Goal: Task Accomplishment & Management: Manage account settings

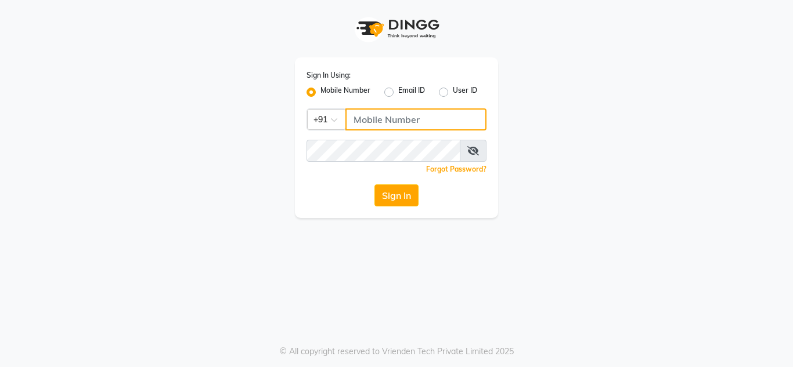
click at [389, 126] on input "Username" at bounding box center [415, 119] width 141 height 22
type input "7755919190"
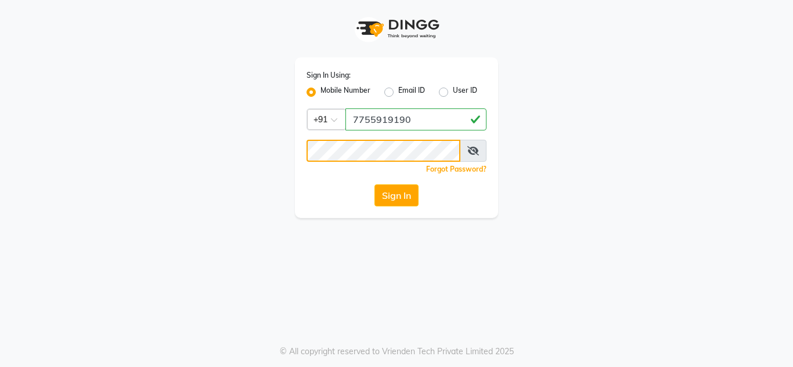
click at [374, 185] on button "Sign In" at bounding box center [396, 196] width 44 height 22
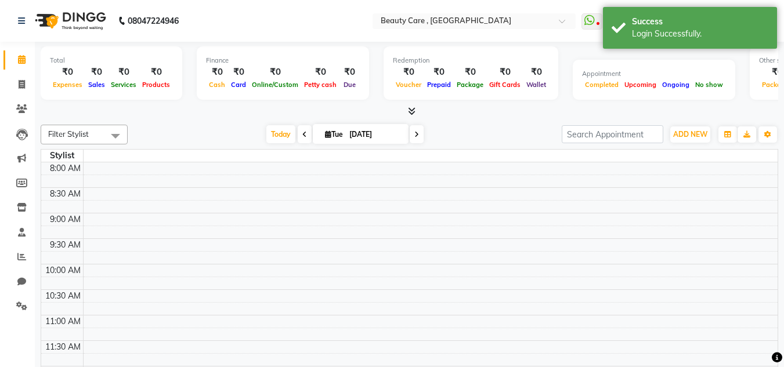
select select "en"
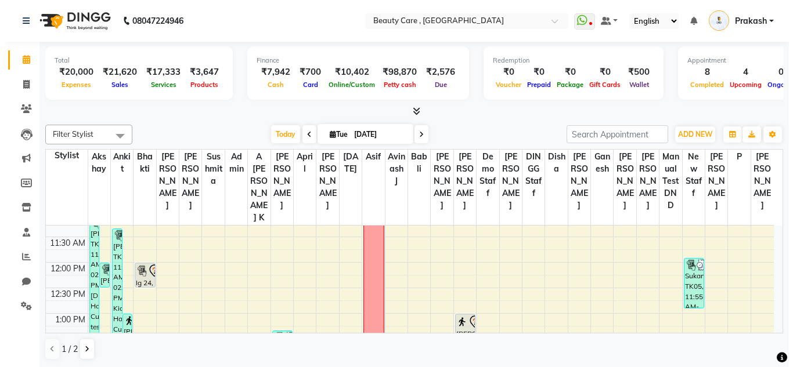
scroll to position [288, 0]
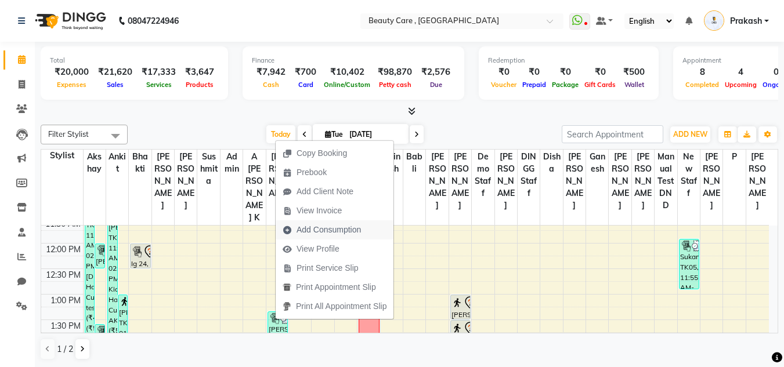
click at [316, 230] on span "Add Consumption" at bounding box center [328, 230] width 64 height 12
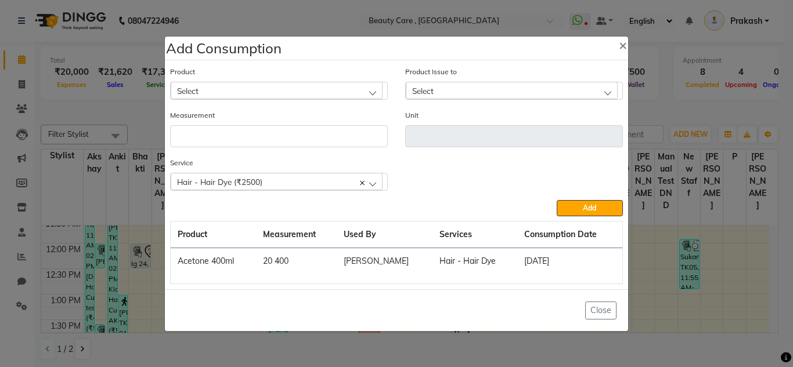
click at [200, 95] on div "Select" at bounding box center [277, 90] width 212 height 17
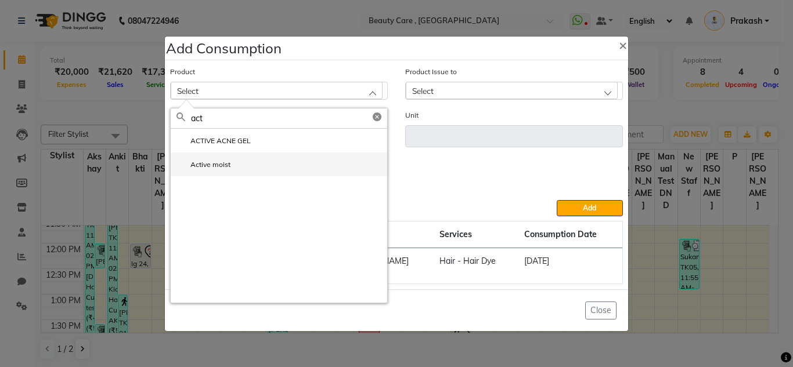
type input "act"
click at [228, 161] on label "Active moist" at bounding box center [203, 165] width 54 height 10
type input "Liter"
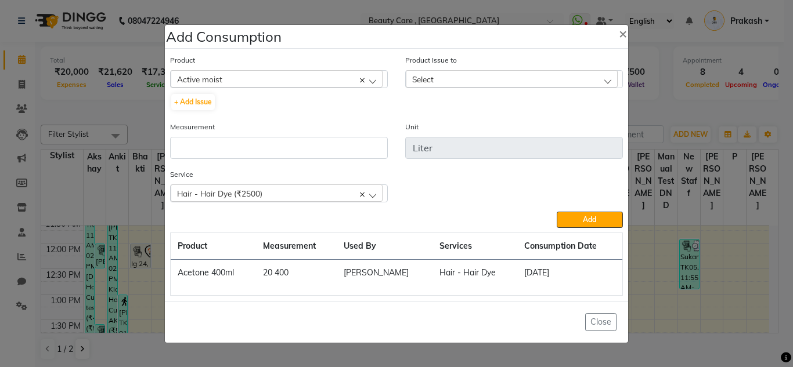
click at [458, 83] on div "Select" at bounding box center [512, 78] width 212 height 17
click at [191, 106] on button "+ Add Issue" at bounding box center [193, 102] width 44 height 16
select select
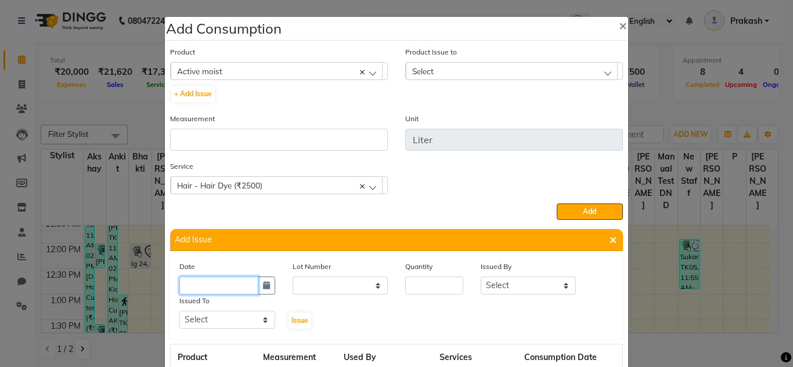
click at [206, 284] on input "text" at bounding box center [218, 286] width 79 height 18
select select "9"
select select "2025"
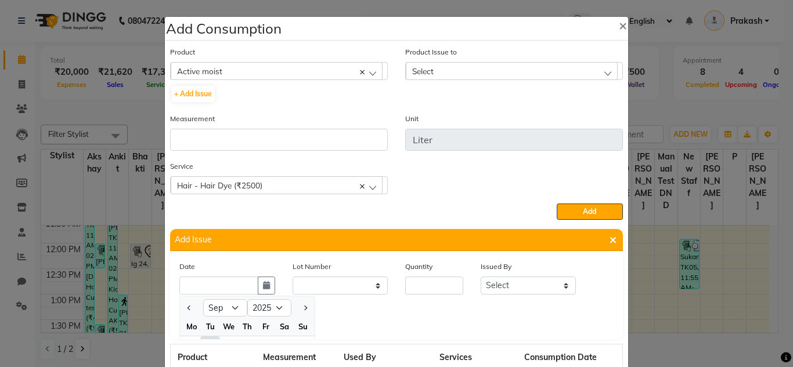
scroll to position [16, 0]
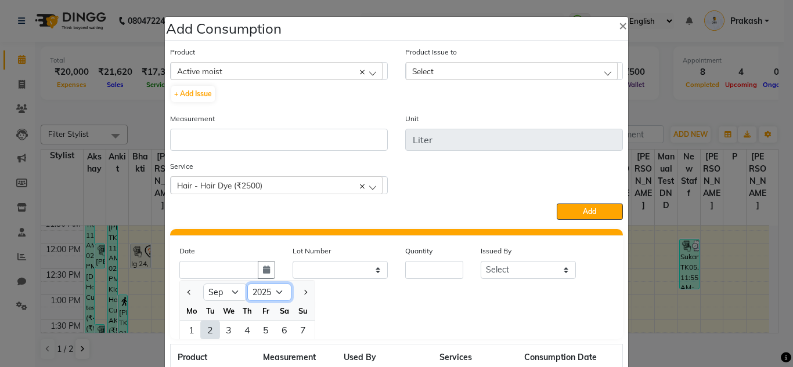
click at [258, 284] on select "2015 2016 2017 2018 2019 2020 2021 2022 2023 2024 2025 2026 2027 2028 2029 2030…" at bounding box center [269, 292] width 44 height 17
click at [247, 284] on select "2015 2016 2017 2018 2019 2020 2021 2022 2023 2024 2025 2026 2027 2028 2029 2030…" at bounding box center [269, 292] width 44 height 17
click at [185, 294] on button "Previous month" at bounding box center [190, 292] width 10 height 19
click at [302, 292] on span "Next month" at bounding box center [304, 292] width 5 height 5
select select "9"
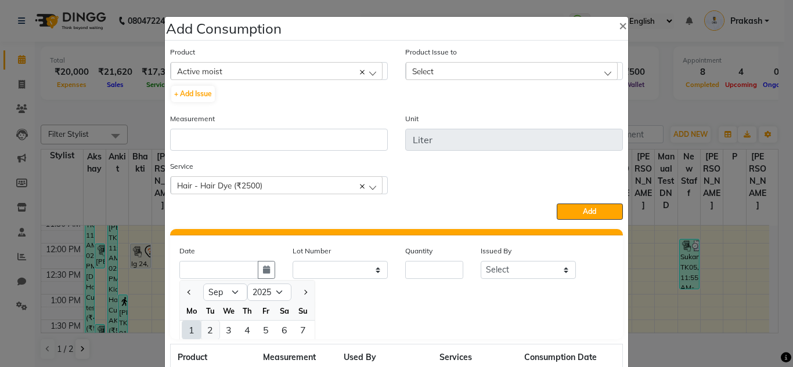
click at [204, 326] on div "2" at bounding box center [210, 330] width 19 height 19
type input "[DATE]"
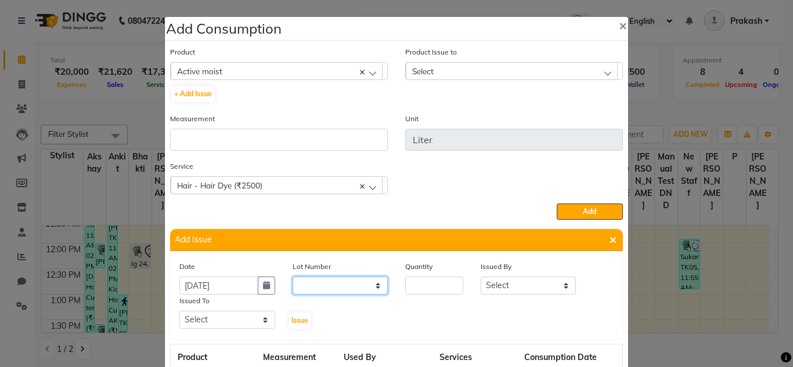
scroll to position [0, 0]
click at [340, 278] on select "None" at bounding box center [340, 286] width 96 height 18
select select "0: null"
click at [292, 277] on select "None" at bounding box center [340, 286] width 96 height 18
click at [435, 283] on input "number" at bounding box center [434, 286] width 58 height 18
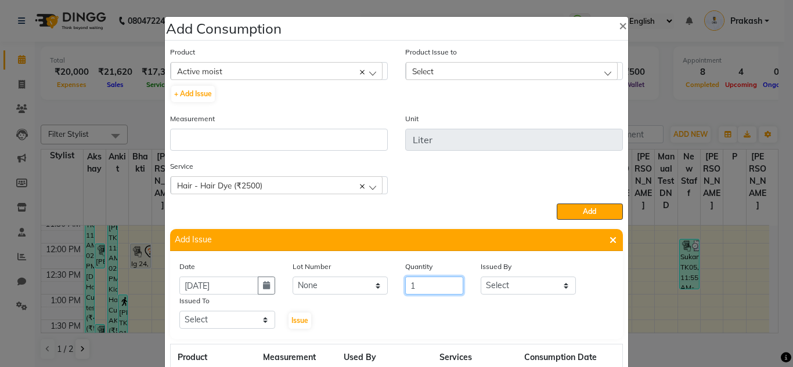
type input "1"
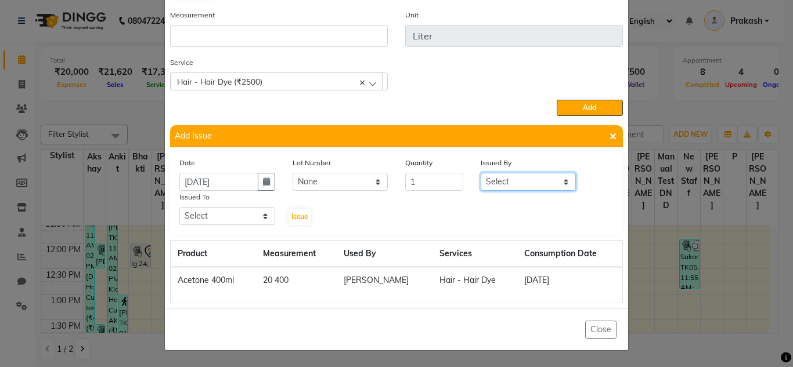
click at [501, 181] on select "Select Akshay Ankit Bhakti [PERSON_NAME] [PERSON_NAME] Admin A [PERSON_NAME] K …" at bounding box center [528, 182] width 96 height 18
select select "71732"
click at [480, 173] on select "Select Akshay Ankit Bhakti [PERSON_NAME] [PERSON_NAME] Admin A [PERSON_NAME] K …" at bounding box center [528, 182] width 96 height 18
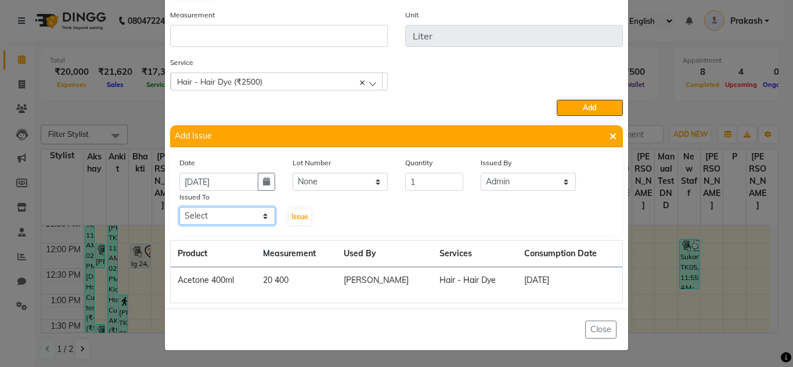
click at [222, 214] on select "Select Akshay Ankit Bhakti [PERSON_NAME] [PERSON_NAME] Admin A [PERSON_NAME] K …" at bounding box center [227, 216] width 96 height 18
select select "88832"
click at [179, 207] on select "Select Akshay Ankit Bhakti [PERSON_NAME] [PERSON_NAME] Admin A [PERSON_NAME] K …" at bounding box center [227, 216] width 96 height 18
click at [294, 216] on span "Issue" at bounding box center [299, 216] width 17 height 9
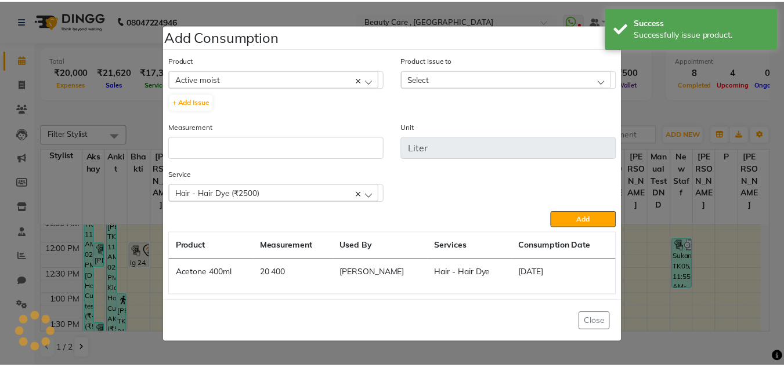
scroll to position [0, 0]
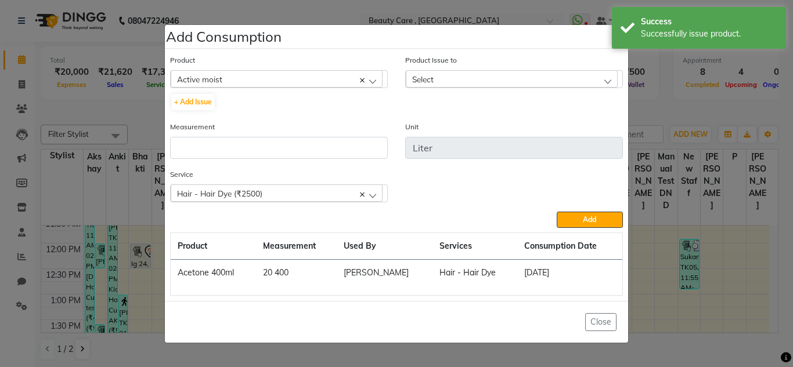
click at [501, 79] on div "Select" at bounding box center [512, 78] width 212 height 17
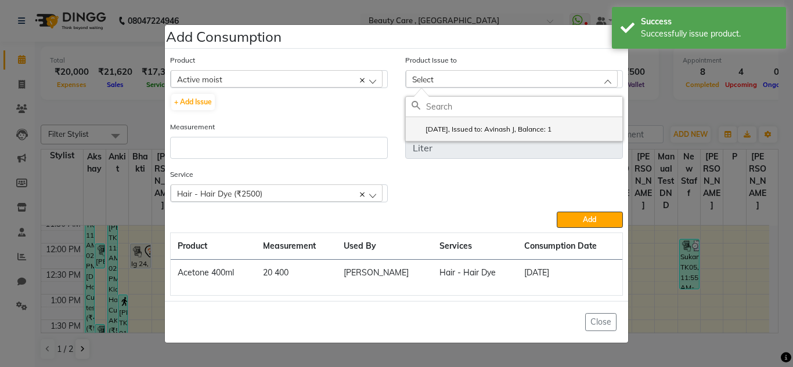
click at [527, 131] on label "[DATE], Issued to: Avinash J, Balance: 1" at bounding box center [481, 129] width 140 height 10
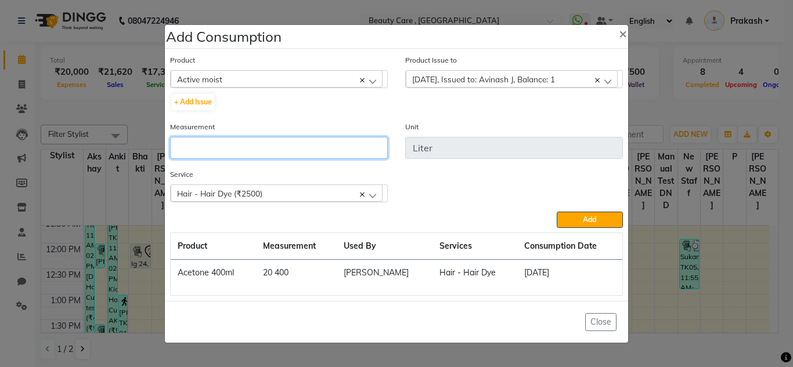
click at [220, 143] on input "number" at bounding box center [279, 148] width 218 height 22
type input "1"
click at [188, 78] on span "Active moist" at bounding box center [199, 79] width 45 height 10
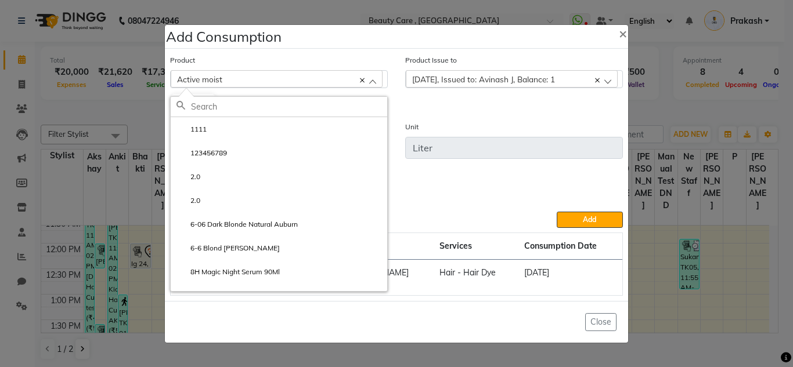
click at [465, 160] on div "Unit Liter" at bounding box center [513, 145] width 235 height 48
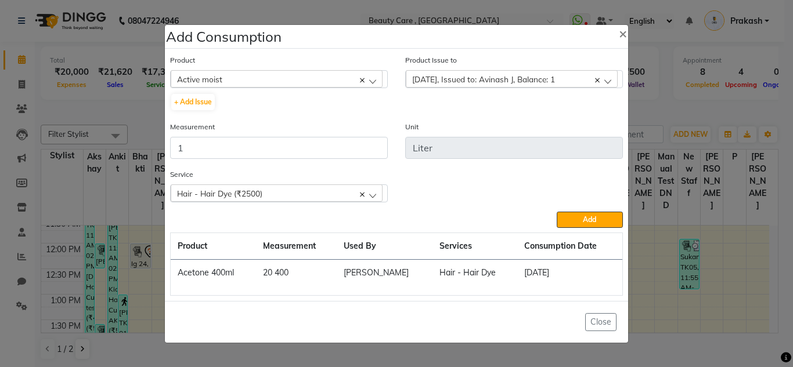
click at [231, 77] on div "Active moist" at bounding box center [277, 78] width 212 height 17
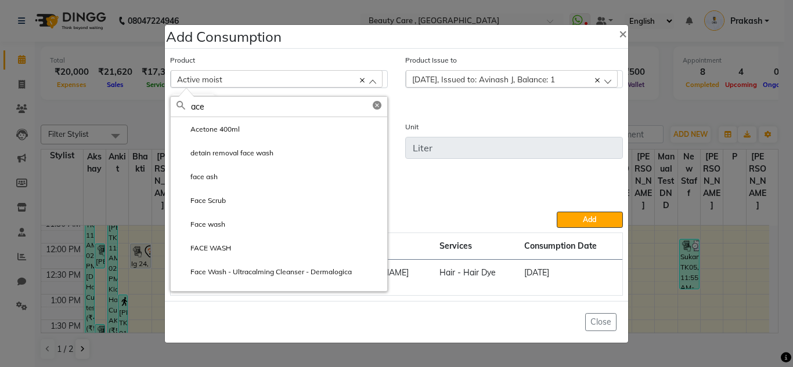
type input "ace"
click at [361, 80] on icon at bounding box center [362, 80] width 5 height 5
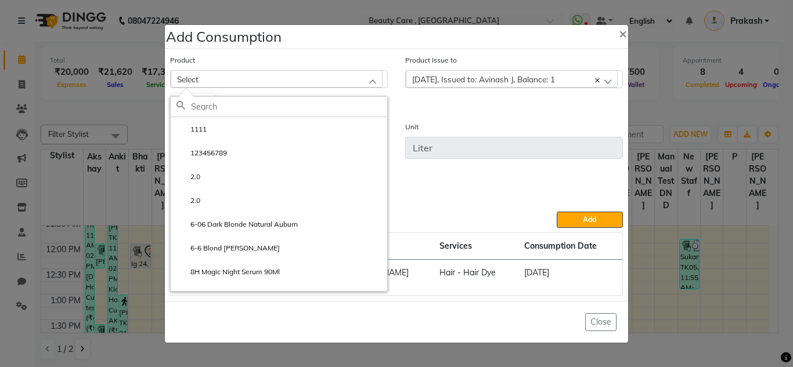
click at [226, 127] on li "1111" at bounding box center [279, 129] width 216 height 24
type input "ml"
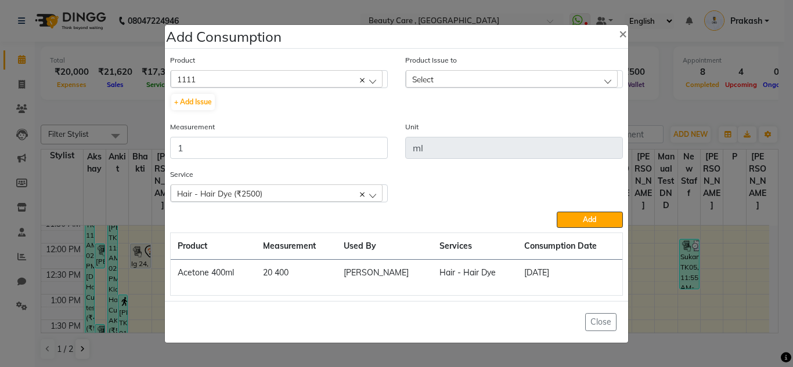
click at [207, 78] on div "1111" at bounding box center [277, 78] width 212 height 17
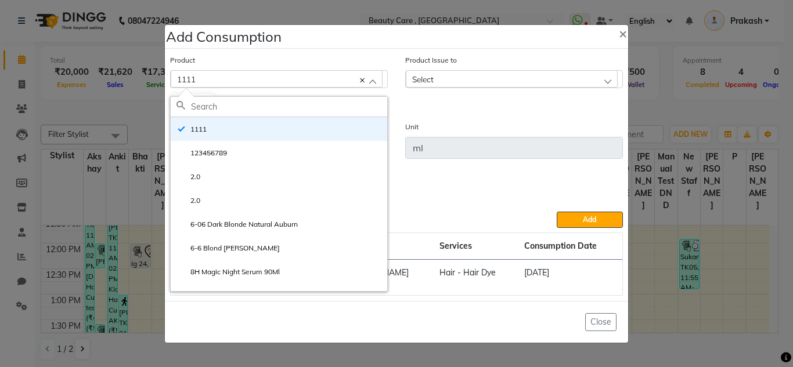
click at [449, 85] on div "Select" at bounding box center [512, 78] width 212 height 17
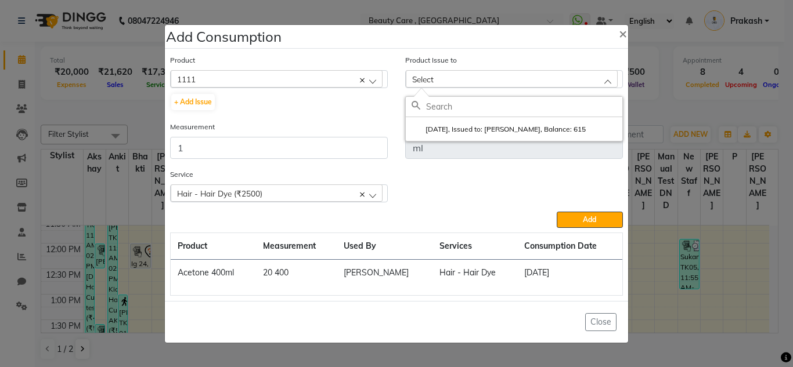
click at [451, 79] on div "Select" at bounding box center [512, 78] width 212 height 17
drag, startPoint x: 490, startPoint y: 112, endPoint x: 448, endPoint y: 77, distance: 53.9
click at [448, 77] on div "Select" at bounding box center [512, 78] width 212 height 17
click at [558, 133] on label "[DATE], Issued to: [PERSON_NAME], Balance: 615" at bounding box center [498, 129] width 174 height 10
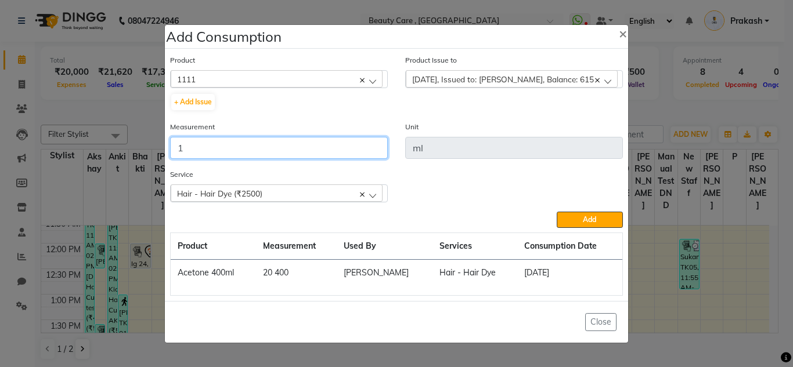
click at [226, 152] on input "1" at bounding box center [279, 148] width 218 height 22
type input "20"
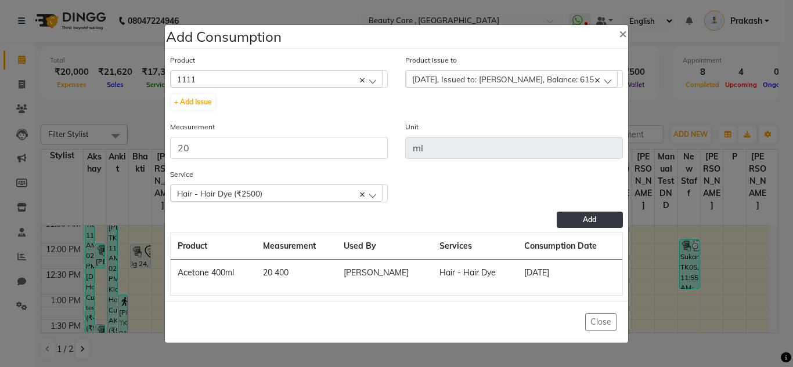
click at [589, 223] on span "Add" at bounding box center [589, 219] width 13 height 9
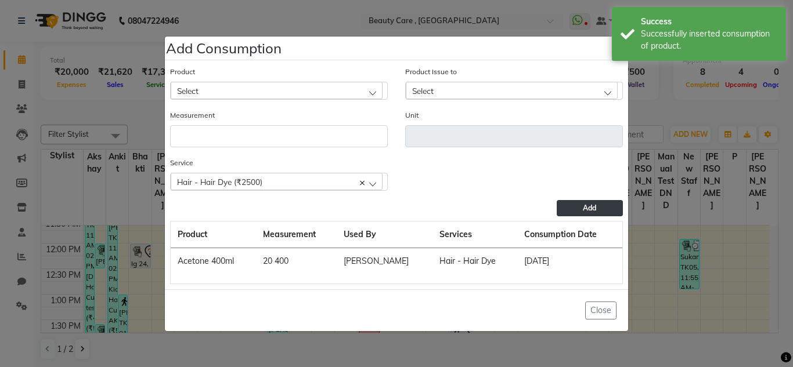
click at [212, 89] on div "Select" at bounding box center [277, 90] width 212 height 17
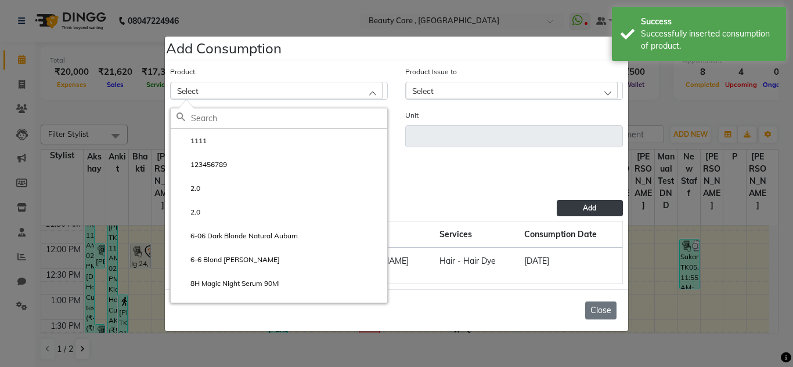
click at [599, 317] on button "Close" at bounding box center [600, 311] width 31 height 18
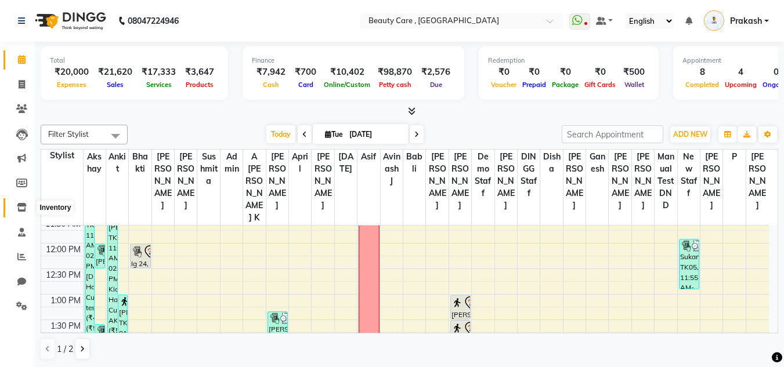
click at [16, 206] on span at bounding box center [22, 207] width 20 height 13
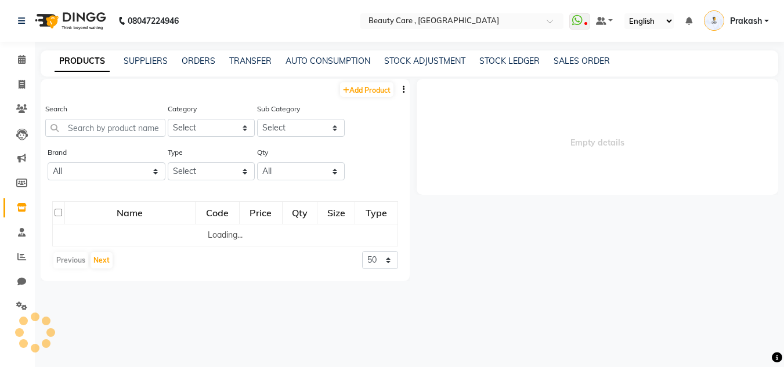
select select
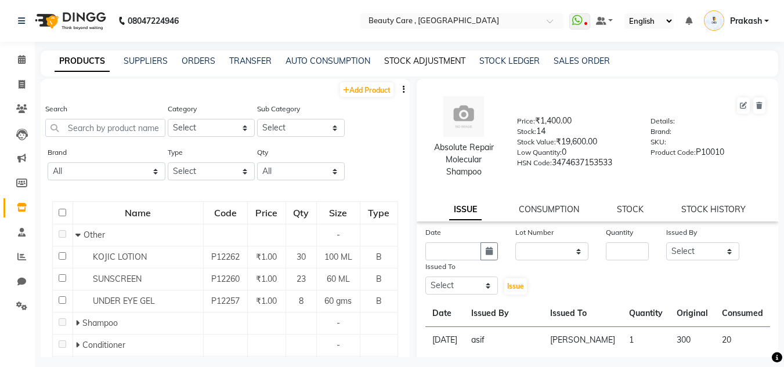
click at [434, 63] on link "STOCK ADJUSTMENT" at bounding box center [424, 61] width 81 height 10
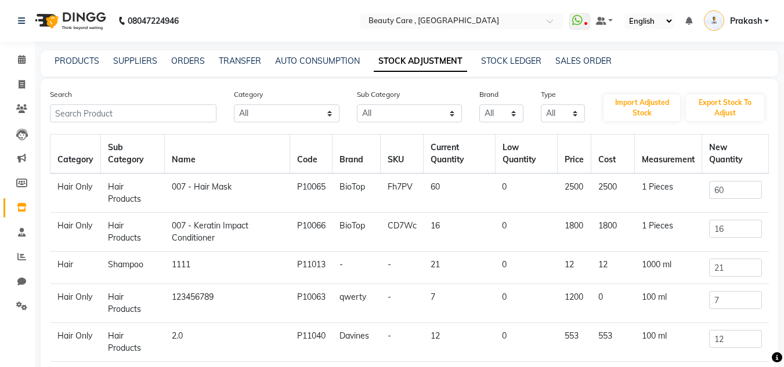
scroll to position [17, 0]
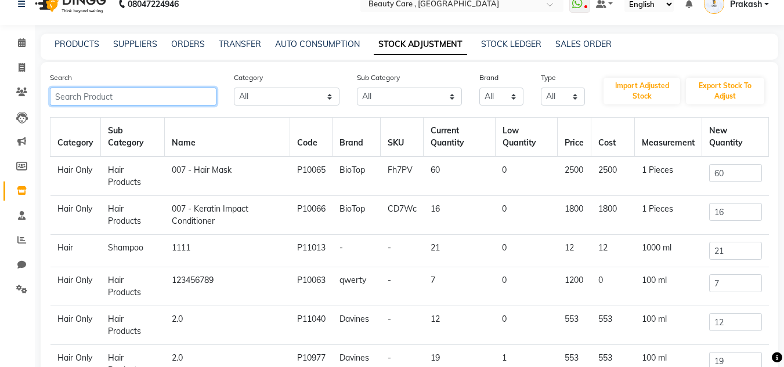
click at [116, 97] on input "text" at bounding box center [133, 97] width 167 height 18
click at [74, 84] on div "Search" at bounding box center [133, 88] width 184 height 34
click at [84, 93] on input "text" at bounding box center [133, 97] width 167 height 18
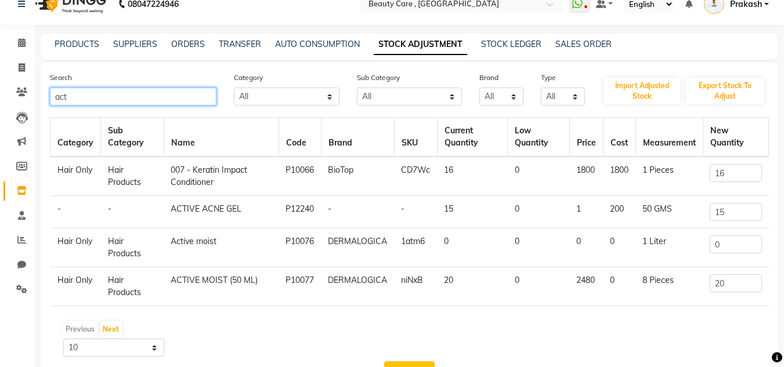
type input "act"
click at [451, 178] on td "16" at bounding box center [472, 176] width 71 height 39
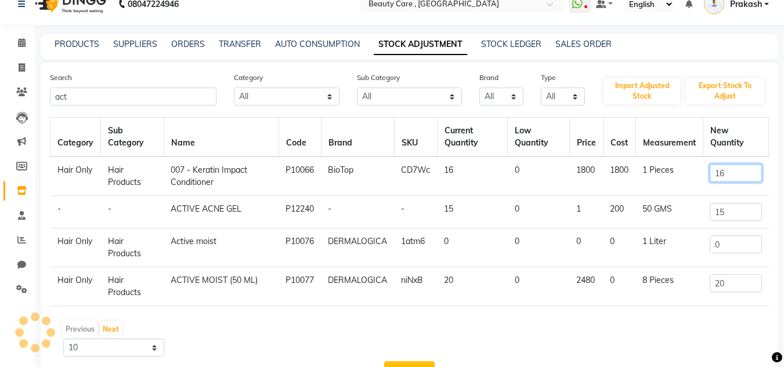
click at [748, 170] on input "16" at bounding box center [736, 173] width 52 height 18
click at [743, 176] on input "16" at bounding box center [736, 173] width 52 height 18
type input "1"
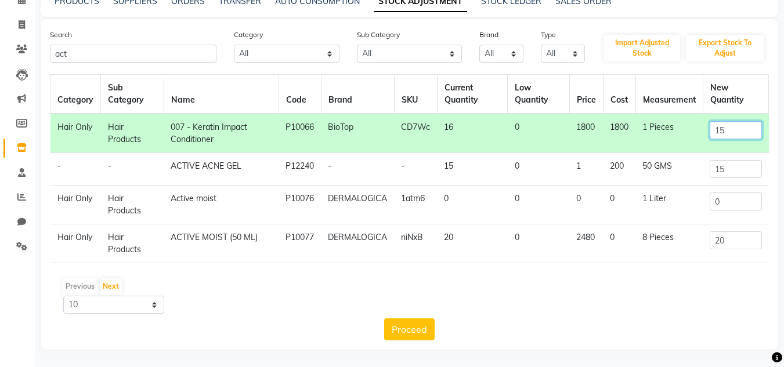
scroll to position [60, 0]
type input "15"
click at [420, 331] on button "Proceed" at bounding box center [409, 330] width 50 height 22
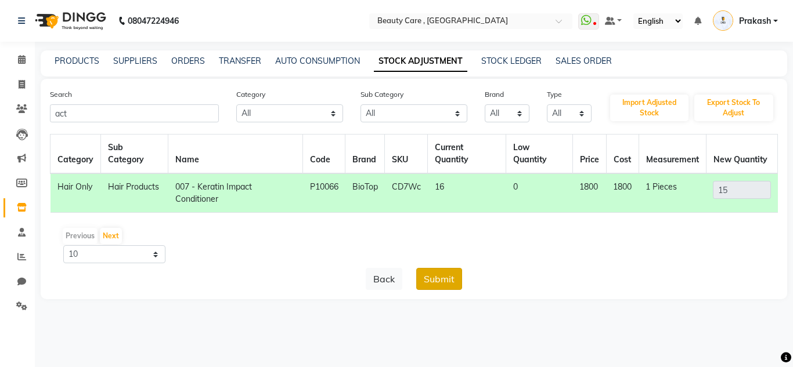
click at [444, 276] on button "Submit" at bounding box center [439, 279] width 46 height 22
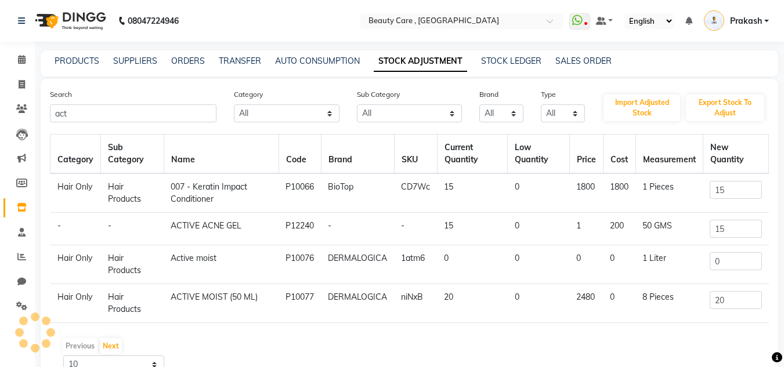
drag, startPoint x: 124, startPoint y: 177, endPoint x: 464, endPoint y: 213, distance: 341.9
click at [464, 213] on tbody "Hair Only Hair Products 007 - Keratin Impact Conditioner P10066 BioTop CD7Wc 15…" at bounding box center [409, 248] width 718 height 150
click at [522, 60] on link "STOCK LEDGER" at bounding box center [511, 61] width 60 height 10
select select "all"
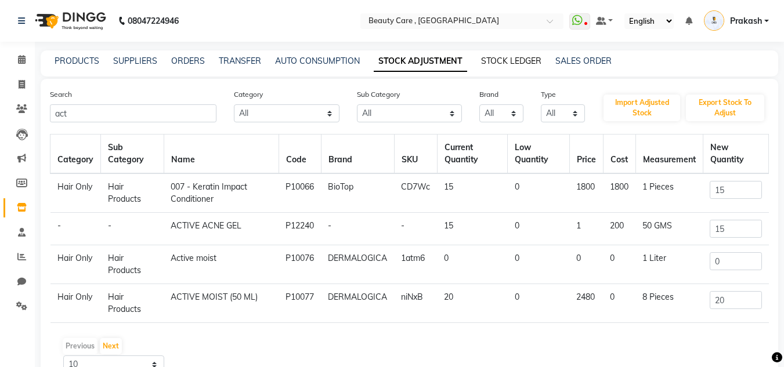
select select "all"
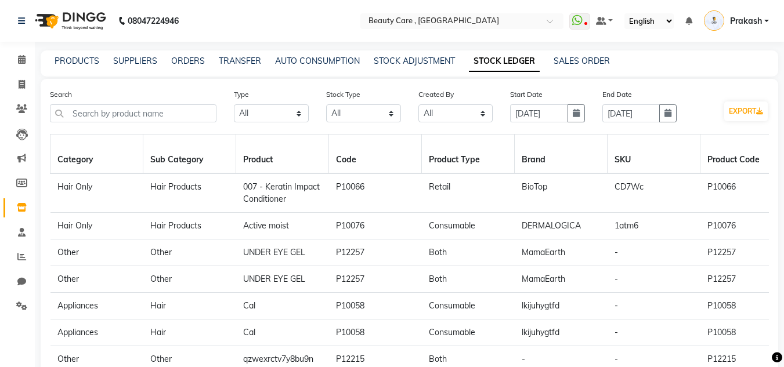
drag, startPoint x: 205, startPoint y: 189, endPoint x: 338, endPoint y: 197, distance: 133.2
click at [592, 223] on td "DERMALOGICA" at bounding box center [561, 226] width 93 height 27
drag, startPoint x: 528, startPoint y: 198, endPoint x: 504, endPoint y: 208, distance: 25.8
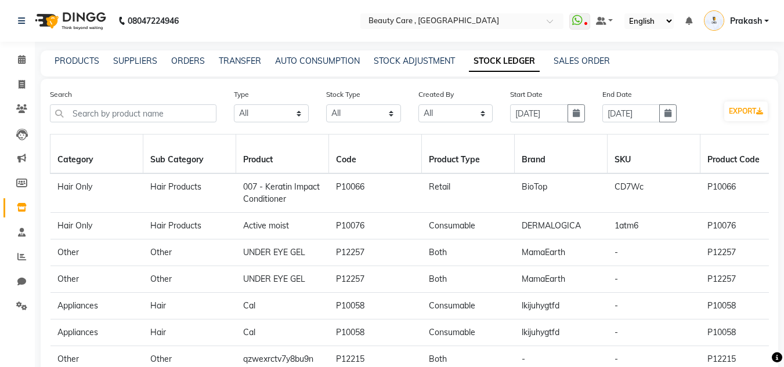
click at [564, 234] on td "DERMALOGICA" at bounding box center [561, 226] width 93 height 27
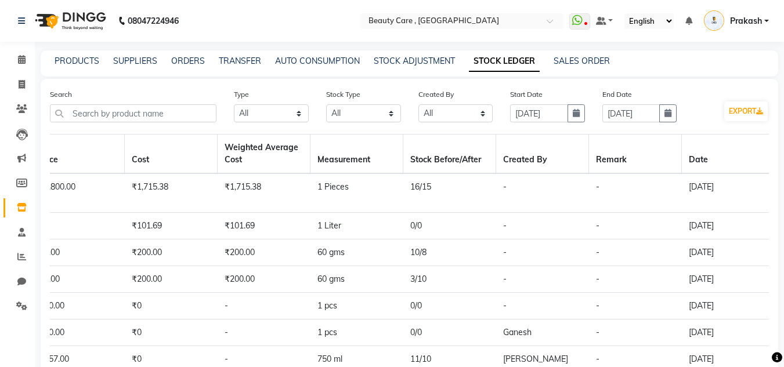
scroll to position [0, 1231]
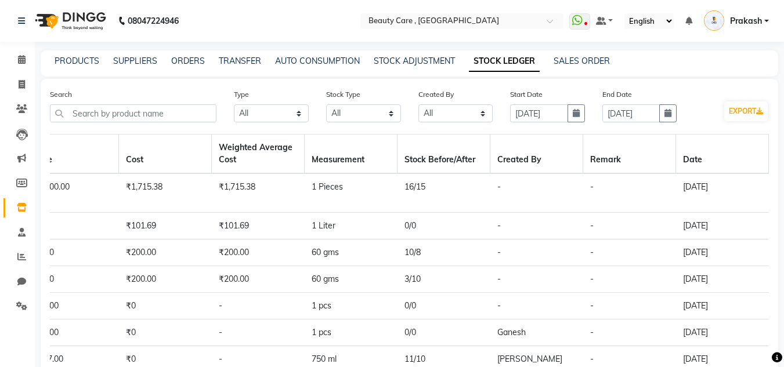
click at [532, 229] on td "-" at bounding box center [536, 226] width 93 height 27
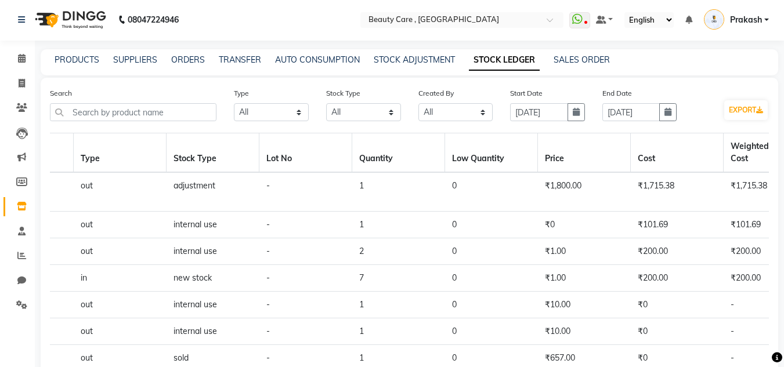
scroll to position [0, 0]
click at [24, 205] on icon at bounding box center [22, 207] width 10 height 9
